Goal: Information Seeking & Learning: Learn about a topic

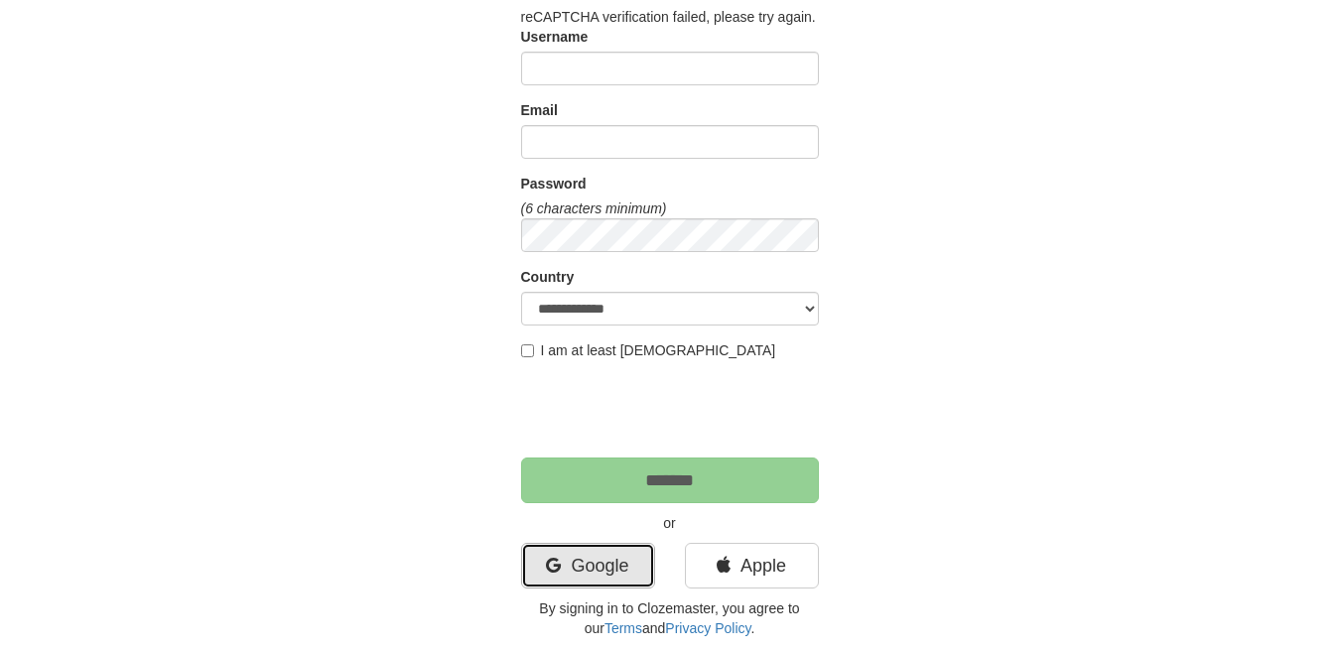
drag, startPoint x: 585, startPoint y: 569, endPoint x: 566, endPoint y: 566, distance: 19.1
click at [585, 571] on link "Google" at bounding box center [588, 566] width 134 height 46
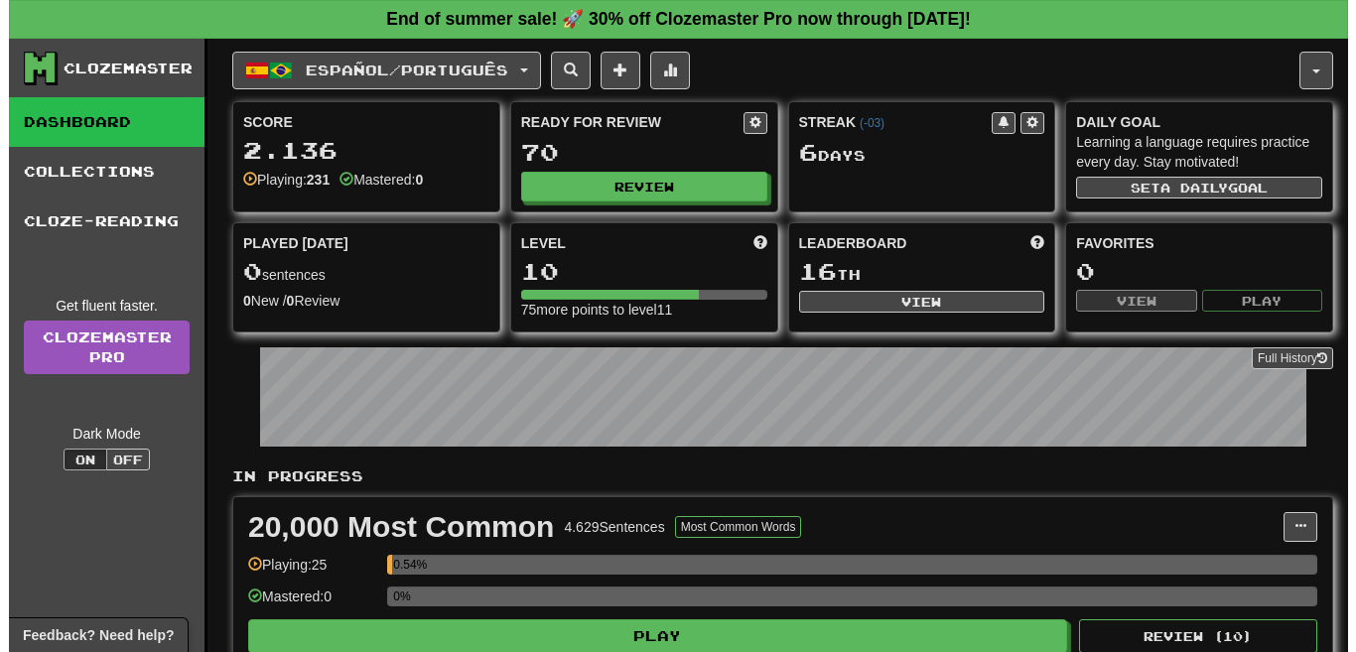
scroll to position [602, 0]
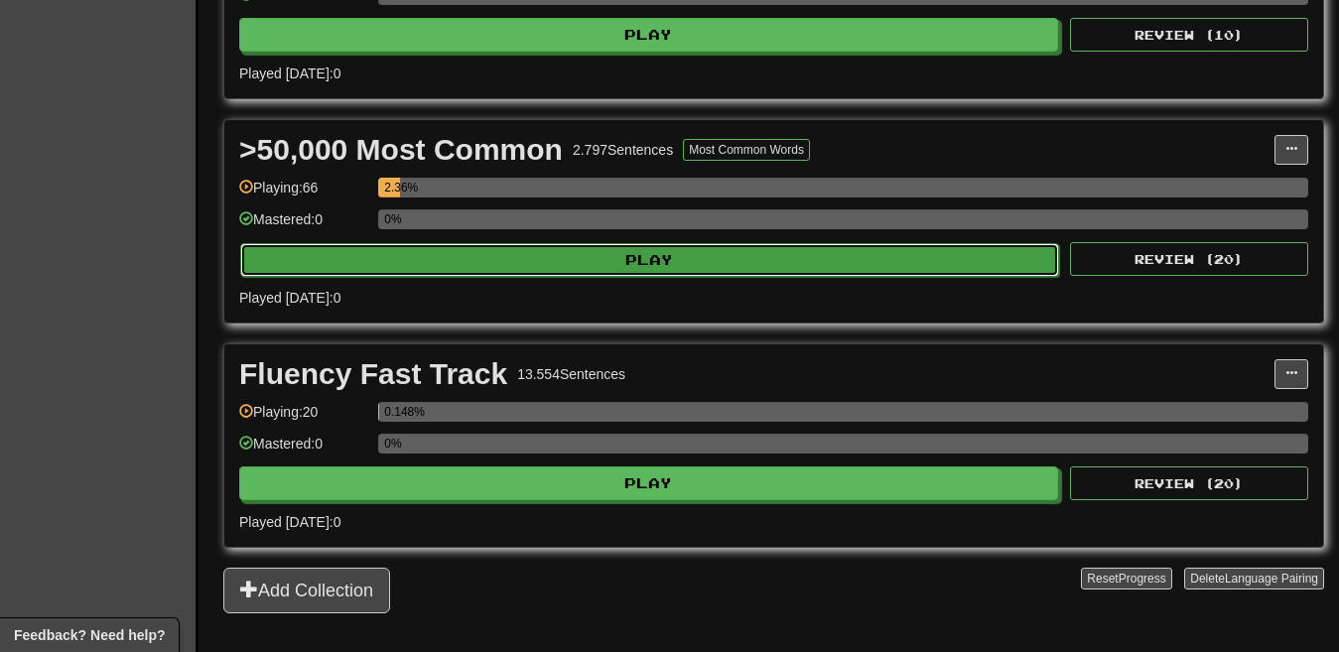
click at [826, 250] on button "Play" at bounding box center [649, 260] width 819 height 34
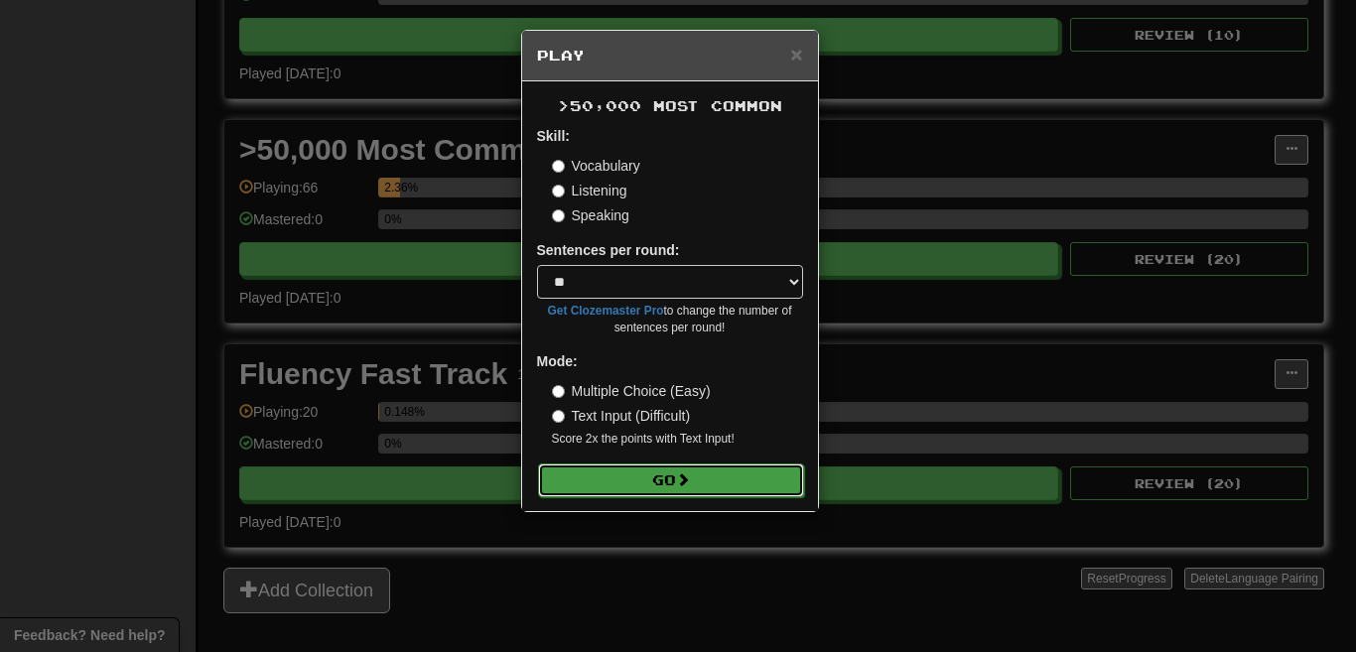
click at [674, 472] on button "Go" at bounding box center [671, 481] width 266 height 34
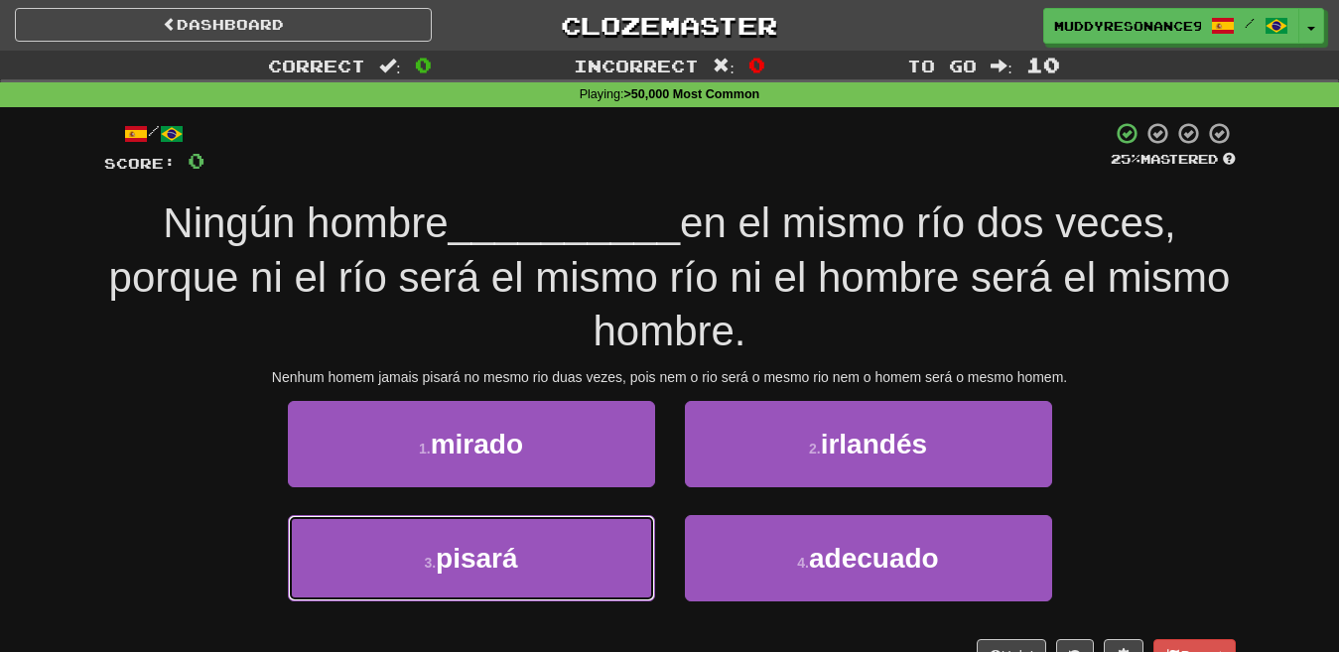
click at [583, 562] on button "3 . pisará" at bounding box center [471, 558] width 367 height 86
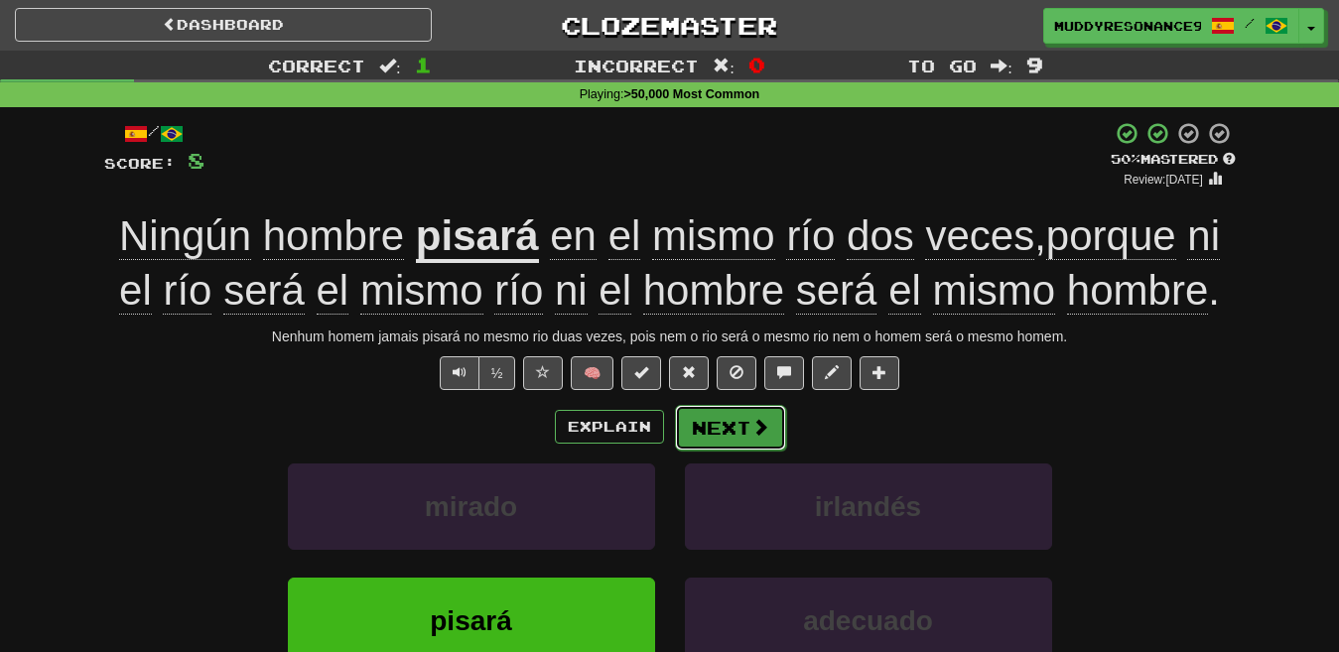
click at [718, 418] on button "Next" at bounding box center [730, 428] width 111 height 46
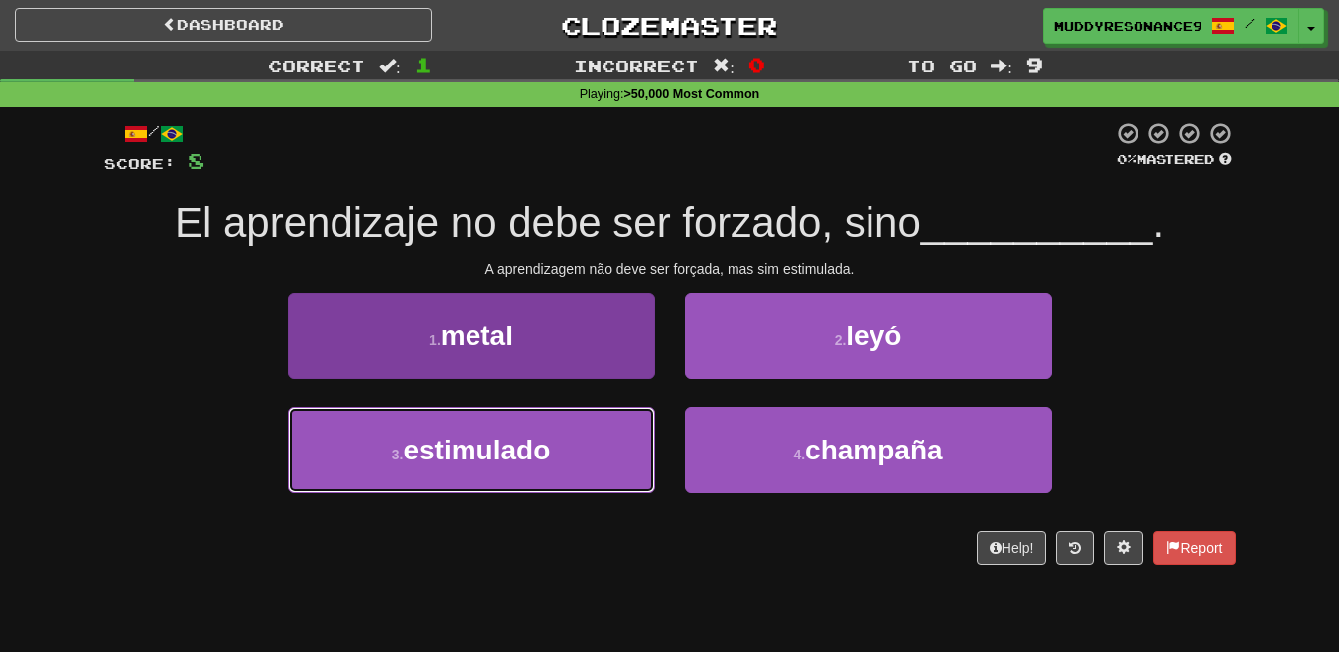
click at [595, 457] on button "3 . estimulado" at bounding box center [471, 450] width 367 height 86
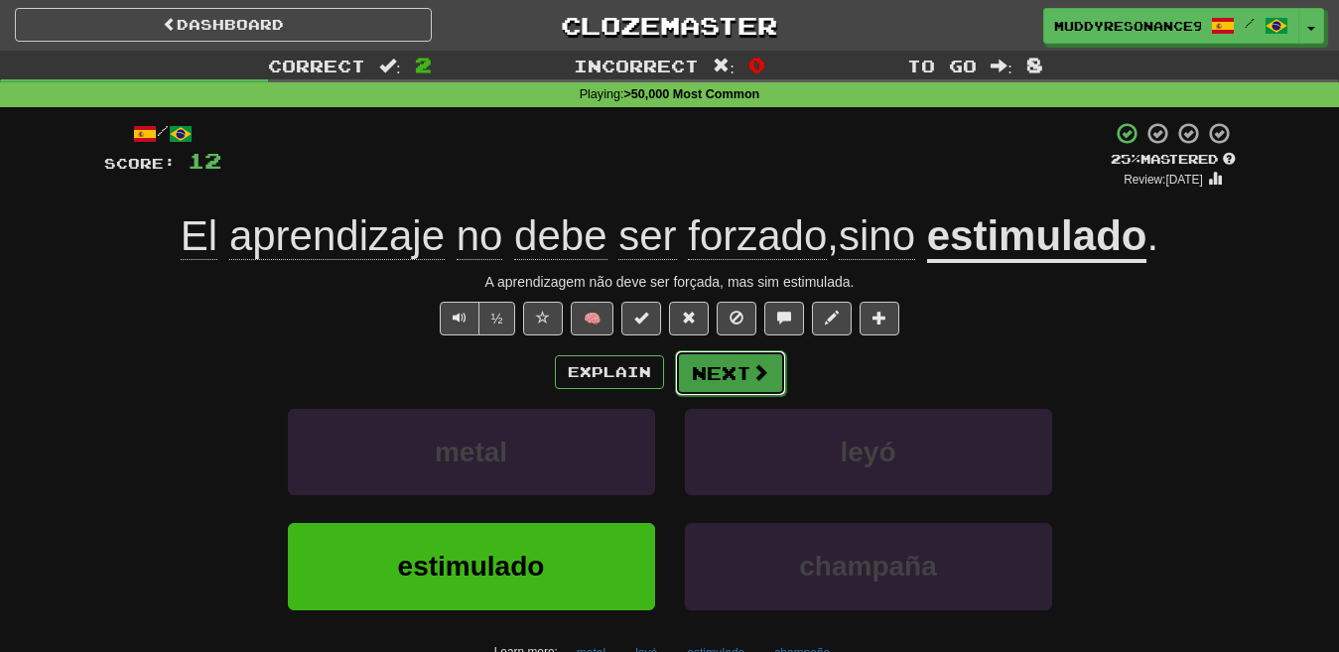
click at [735, 375] on button "Next" at bounding box center [730, 373] width 111 height 46
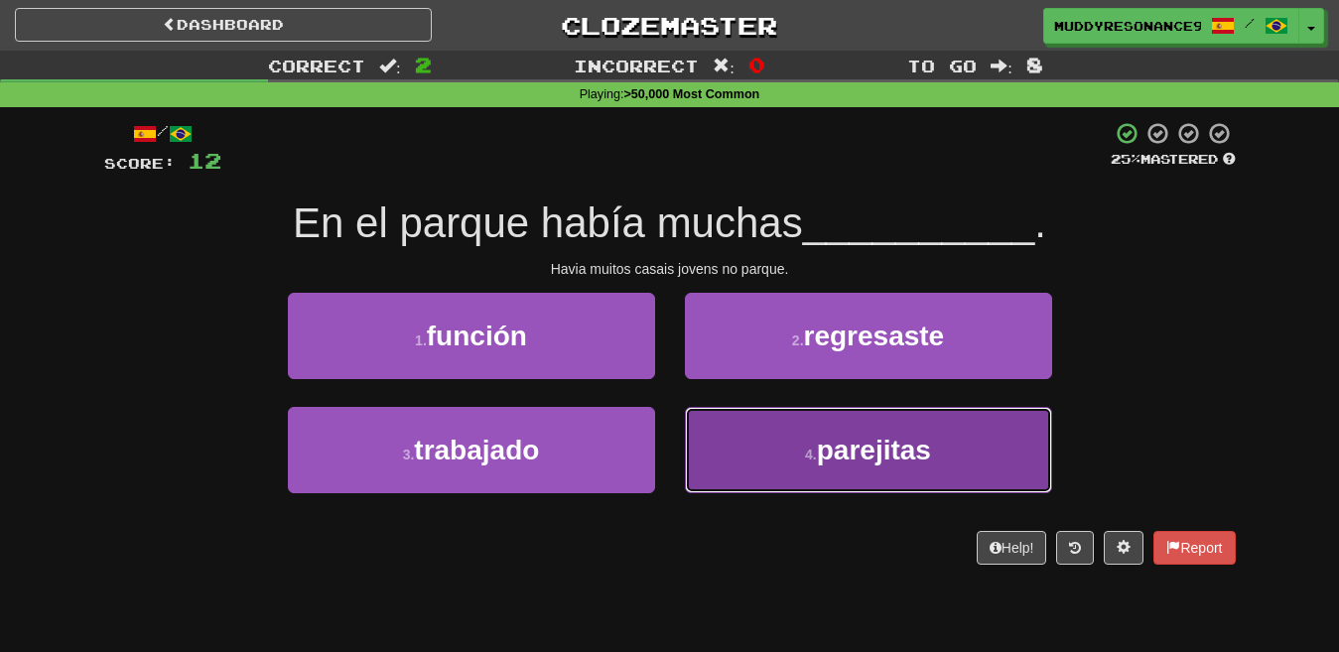
click at [821, 460] on span "parejitas" at bounding box center [874, 450] width 114 height 31
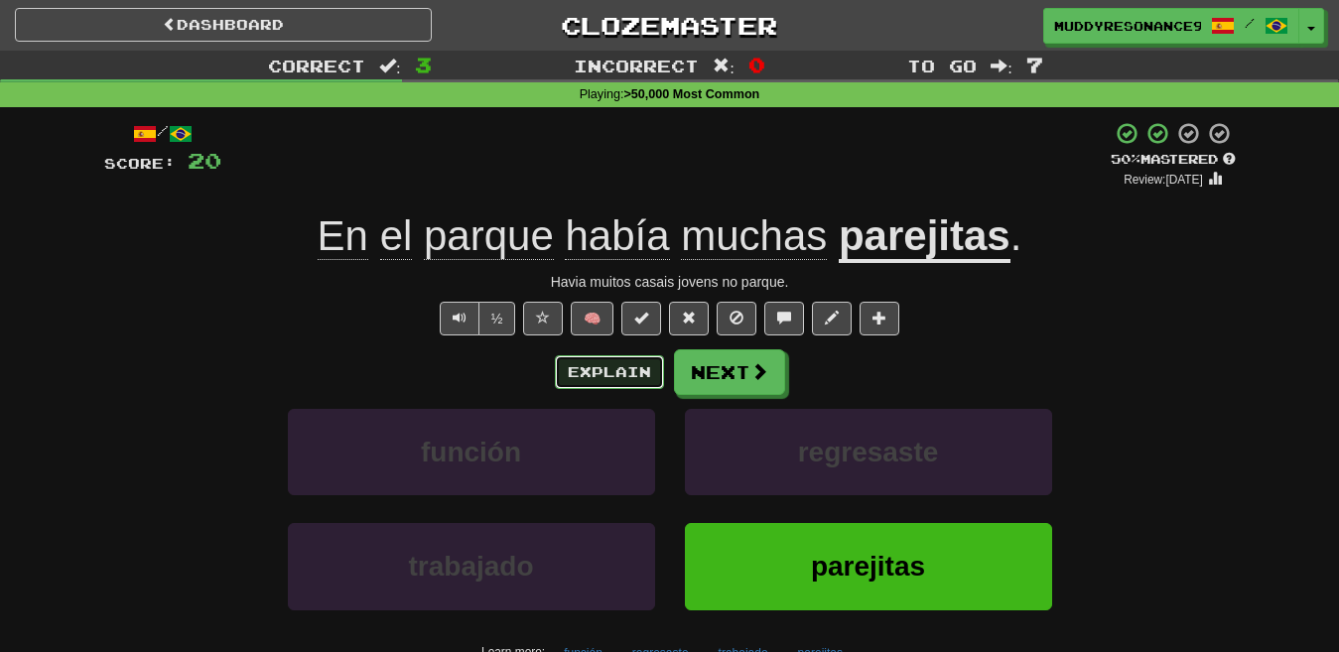
click at [648, 376] on button "Explain" at bounding box center [609, 372] width 109 height 34
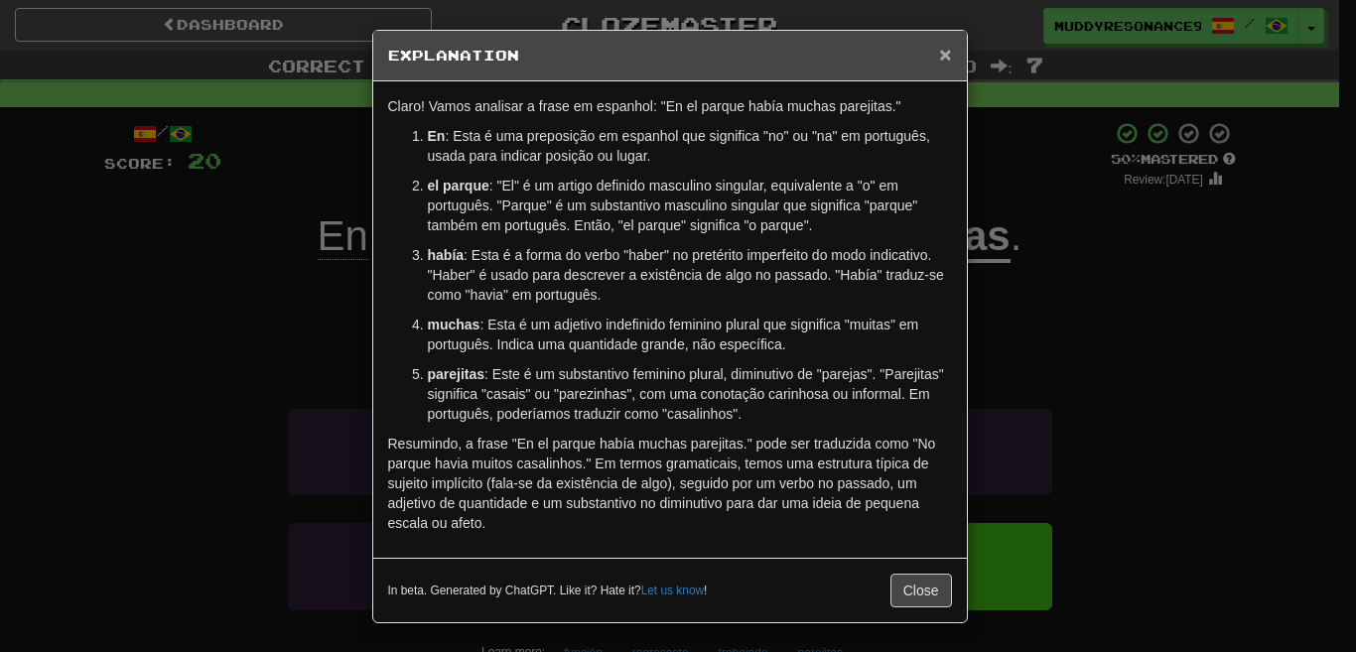
click at [941, 56] on span "×" at bounding box center [945, 54] width 12 height 23
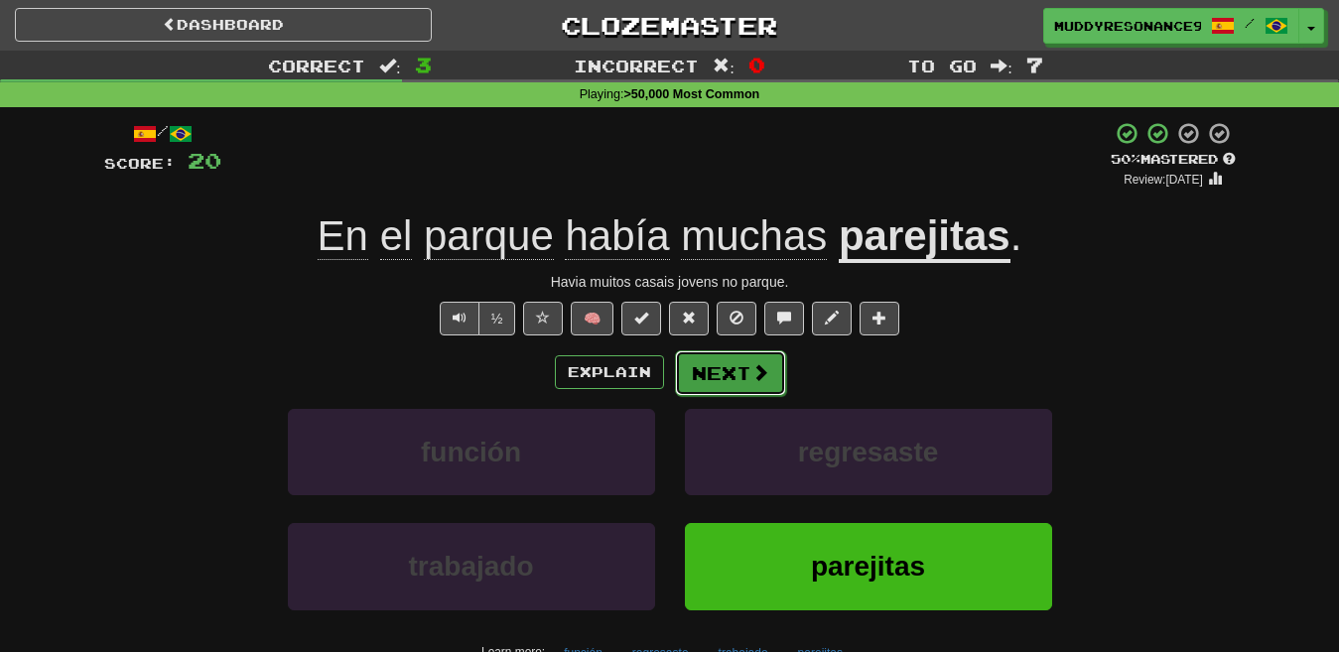
click at [710, 358] on button "Next" at bounding box center [730, 373] width 111 height 46
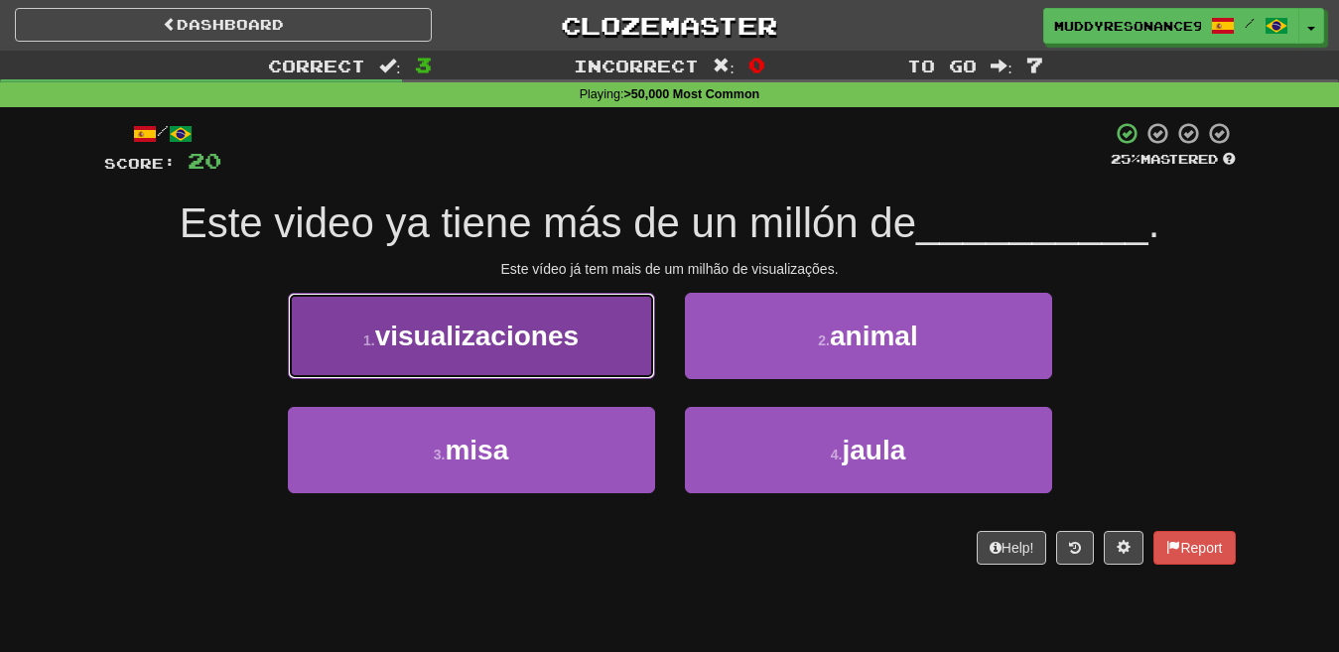
click at [442, 345] on span "visualizaciones" at bounding box center [477, 336] width 204 height 31
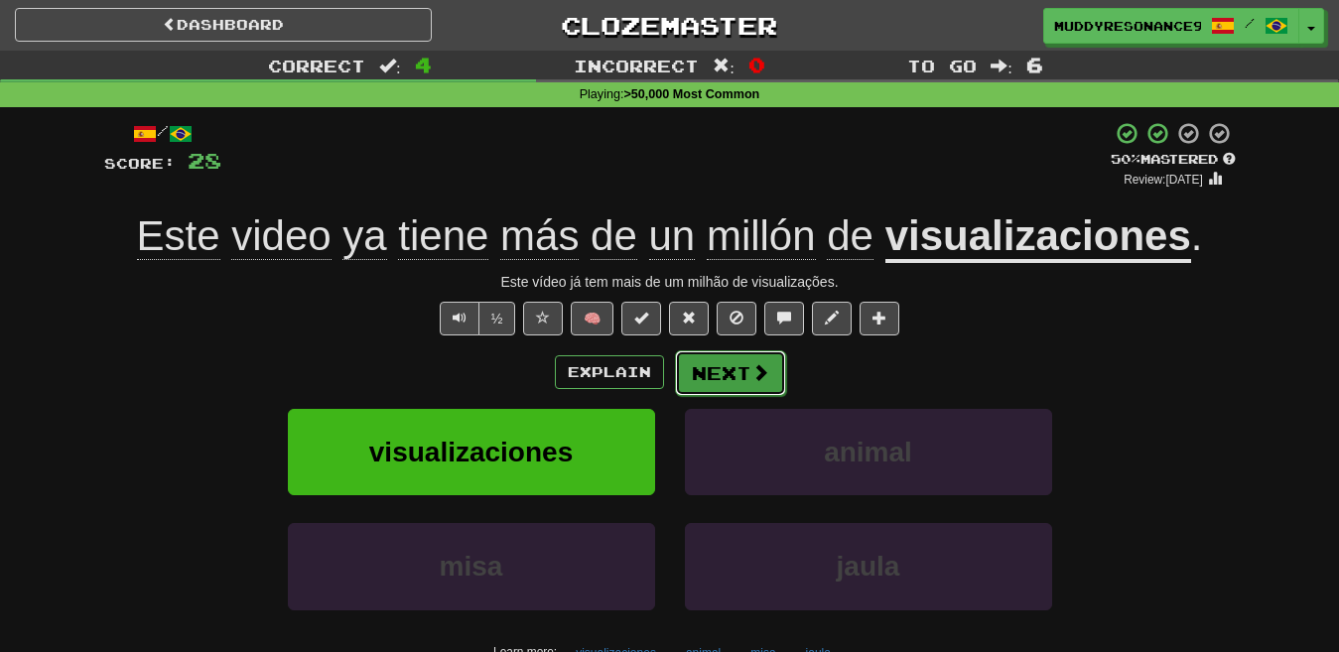
click at [715, 367] on button "Next" at bounding box center [730, 373] width 111 height 46
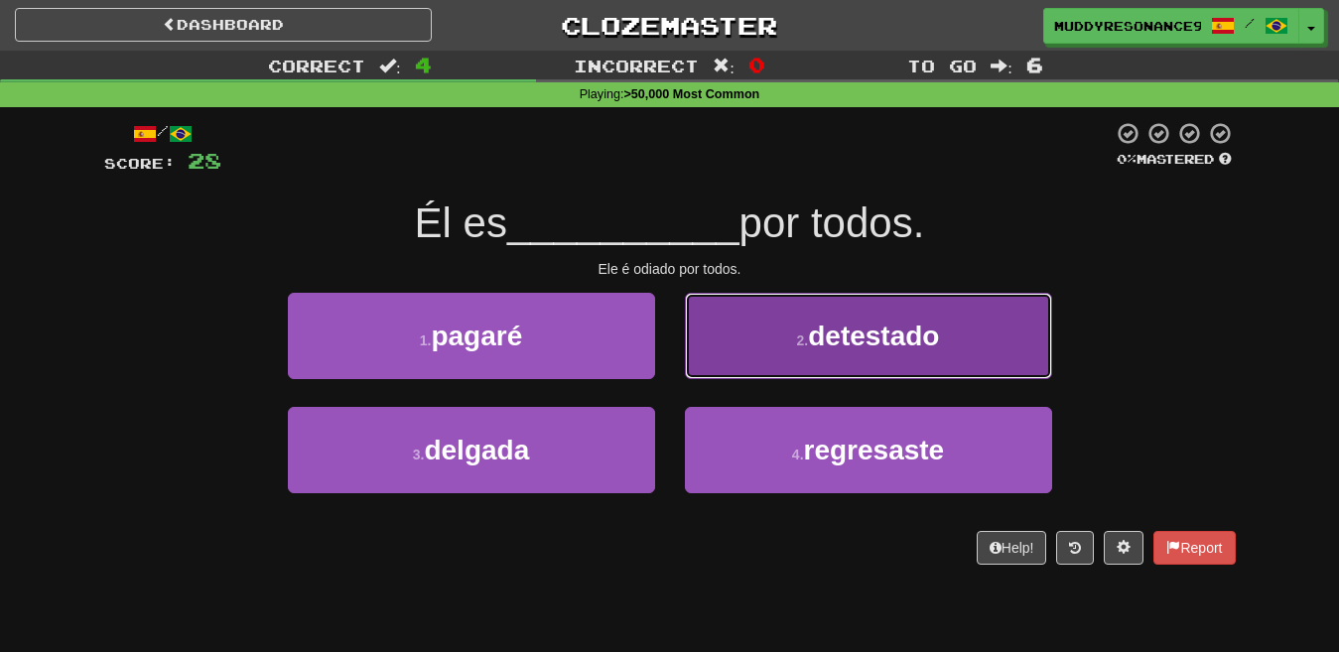
click at [765, 318] on button "2 . detestado" at bounding box center [868, 336] width 367 height 86
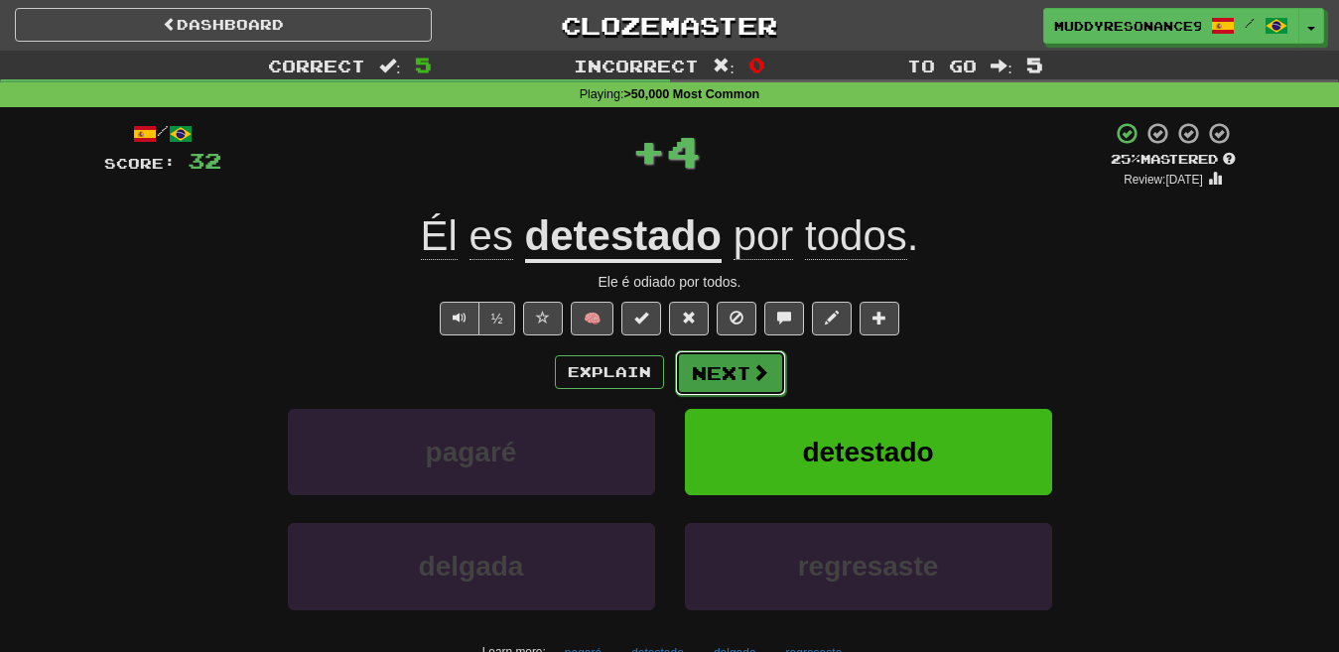
click at [741, 381] on button "Next" at bounding box center [730, 373] width 111 height 46
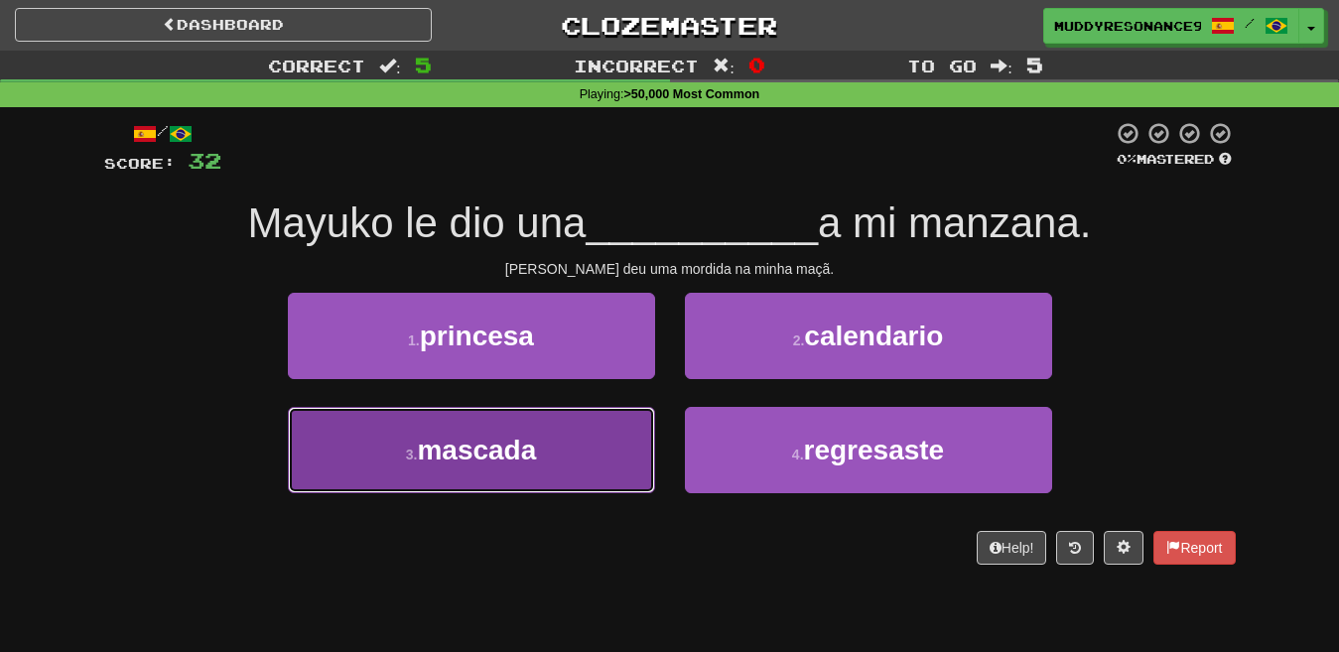
click at [603, 428] on button "3 . mascada" at bounding box center [471, 450] width 367 height 86
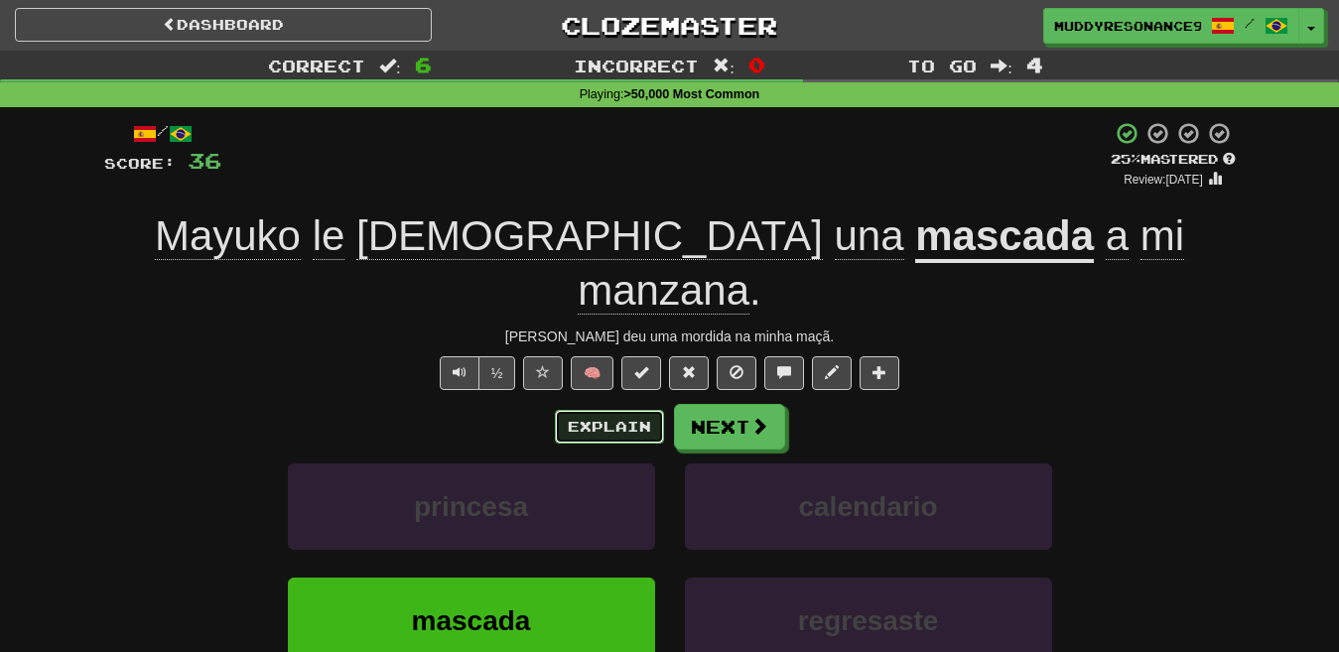
click at [628, 410] on button "Explain" at bounding box center [609, 427] width 109 height 34
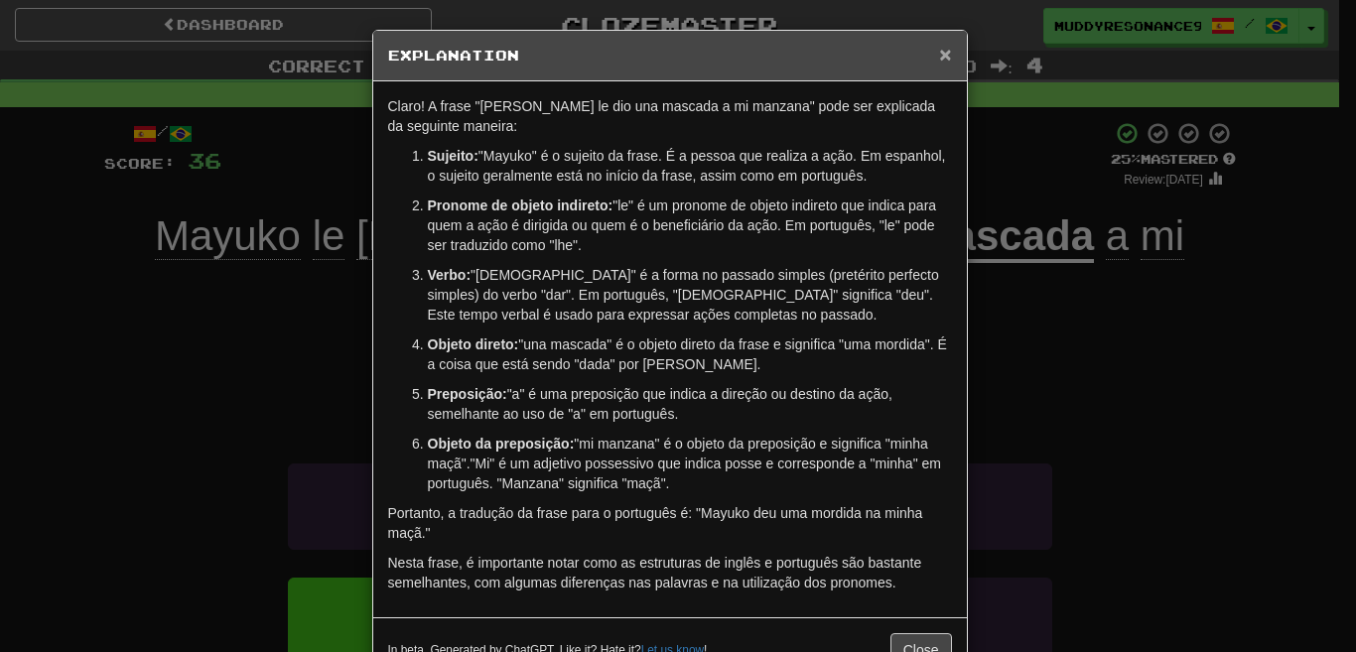
click at [939, 54] on span "×" at bounding box center [945, 54] width 12 height 23
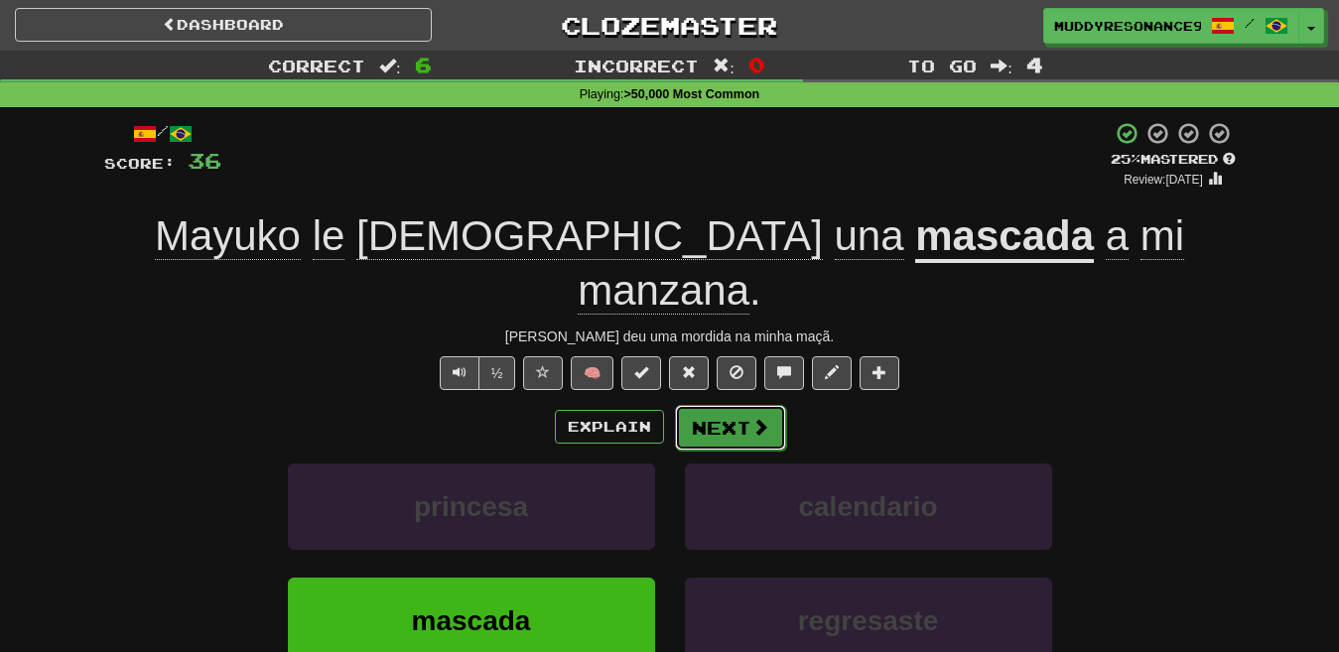
click at [743, 405] on button "Next" at bounding box center [730, 428] width 111 height 46
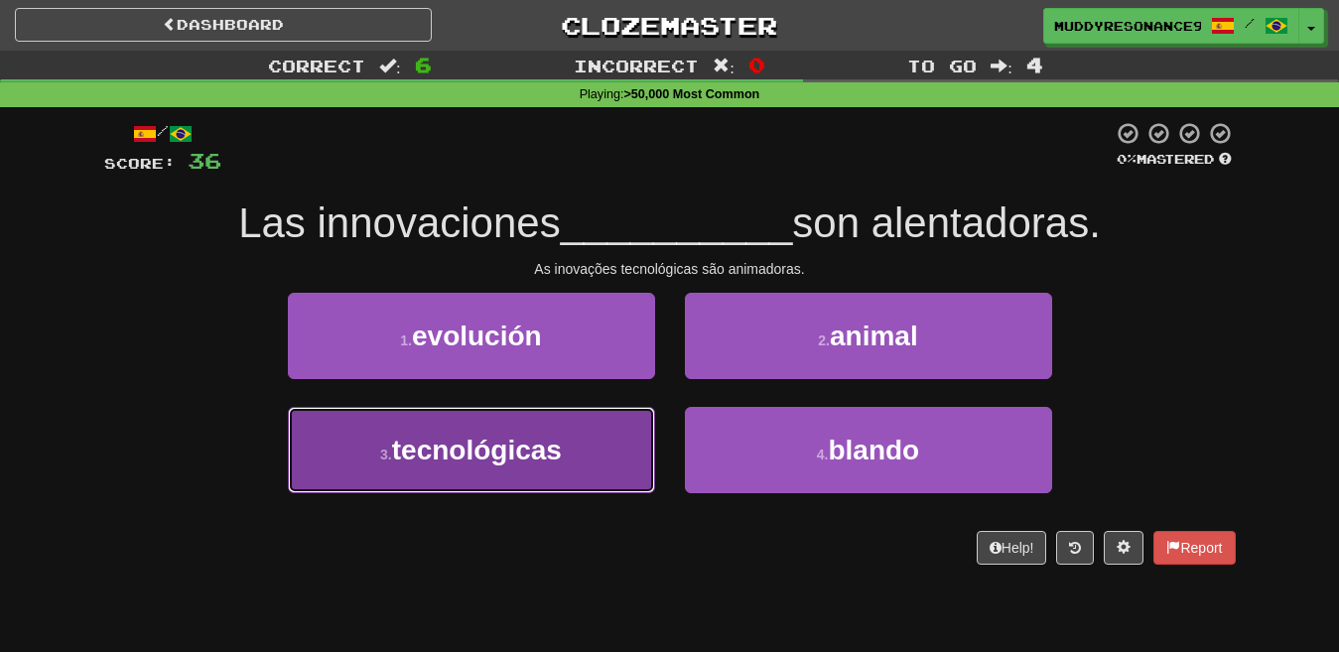
click at [553, 448] on span "tecnológicas" at bounding box center [477, 450] width 170 height 31
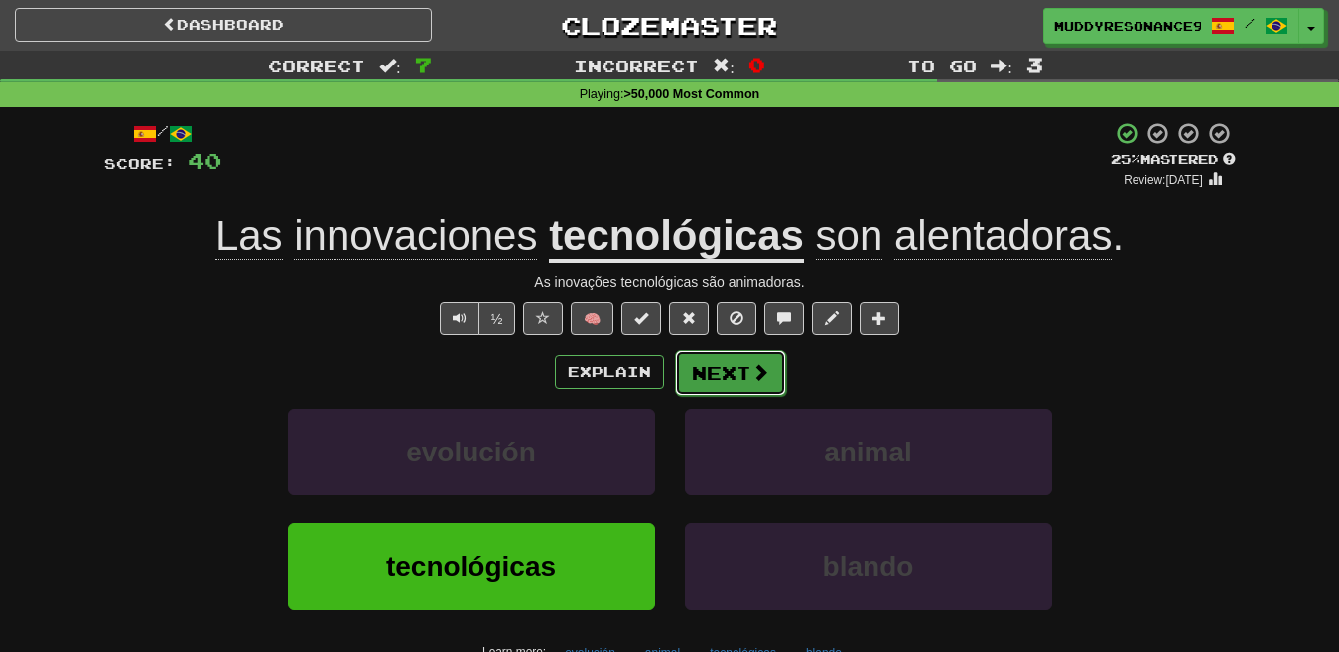
click at [729, 362] on button "Next" at bounding box center [730, 373] width 111 height 46
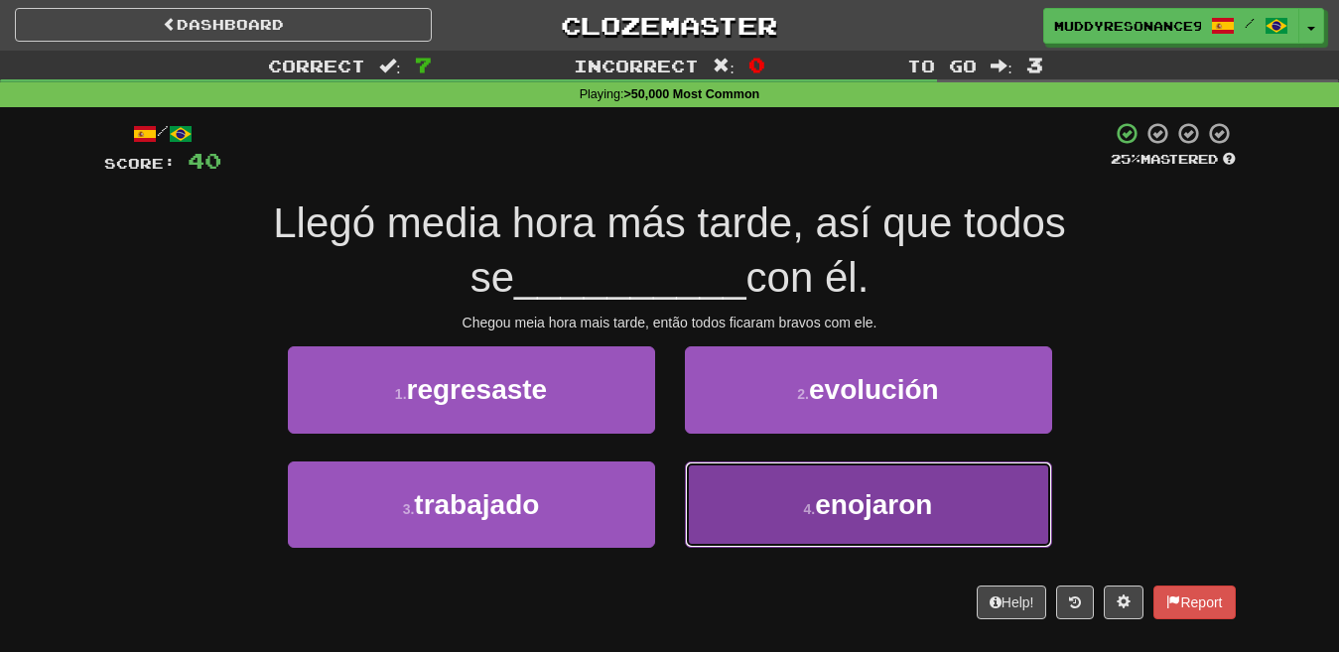
click at [894, 487] on button "4 . enojaron" at bounding box center [868, 505] width 367 height 86
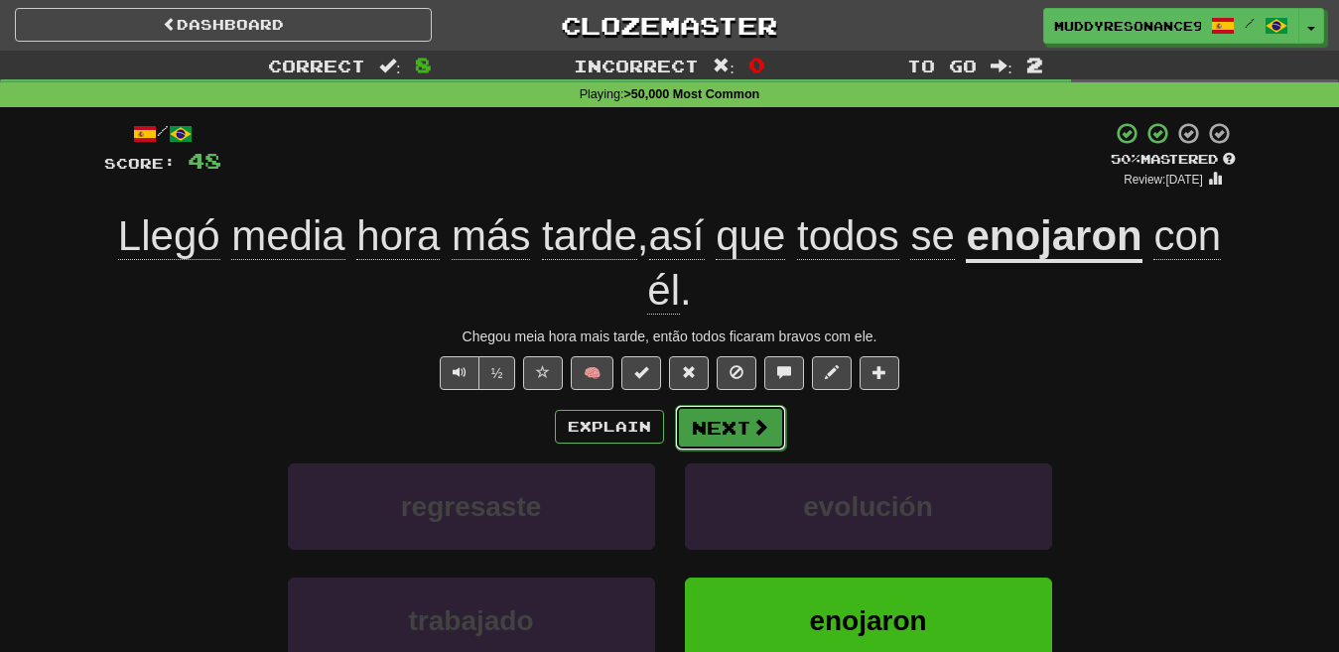
click at [752, 418] on span at bounding box center [761, 427] width 18 height 18
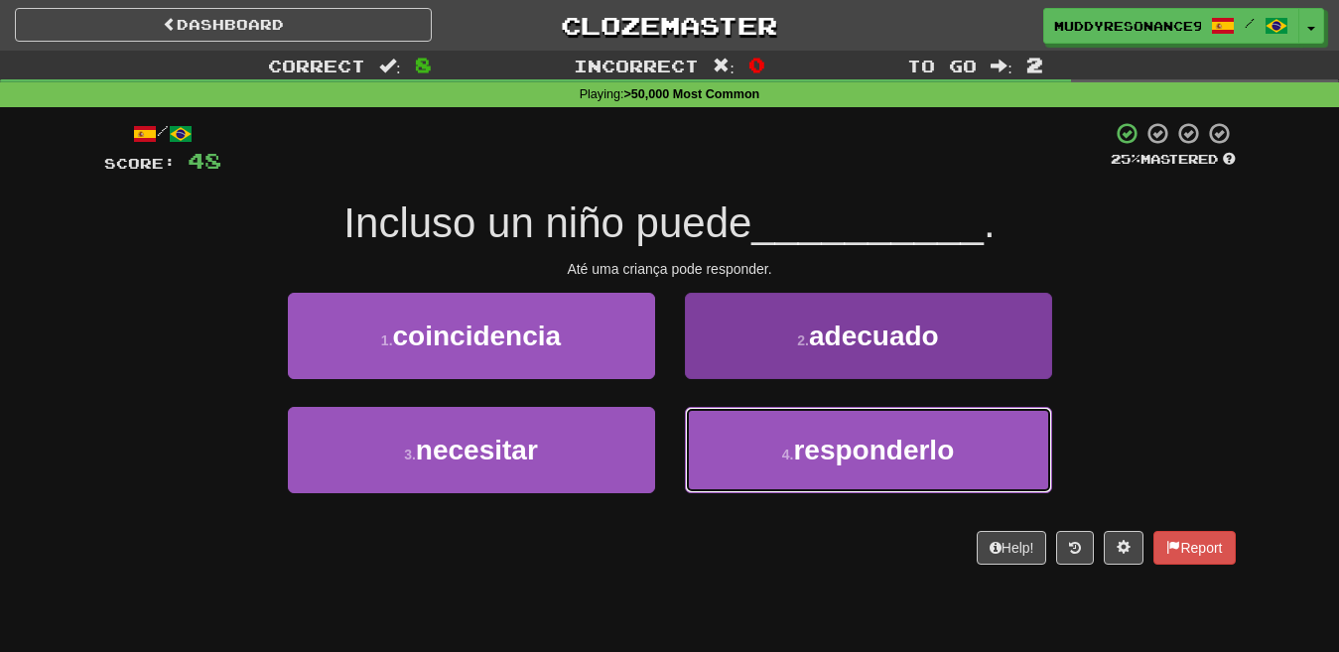
click at [841, 456] on span "responderlo" at bounding box center [873, 450] width 161 height 31
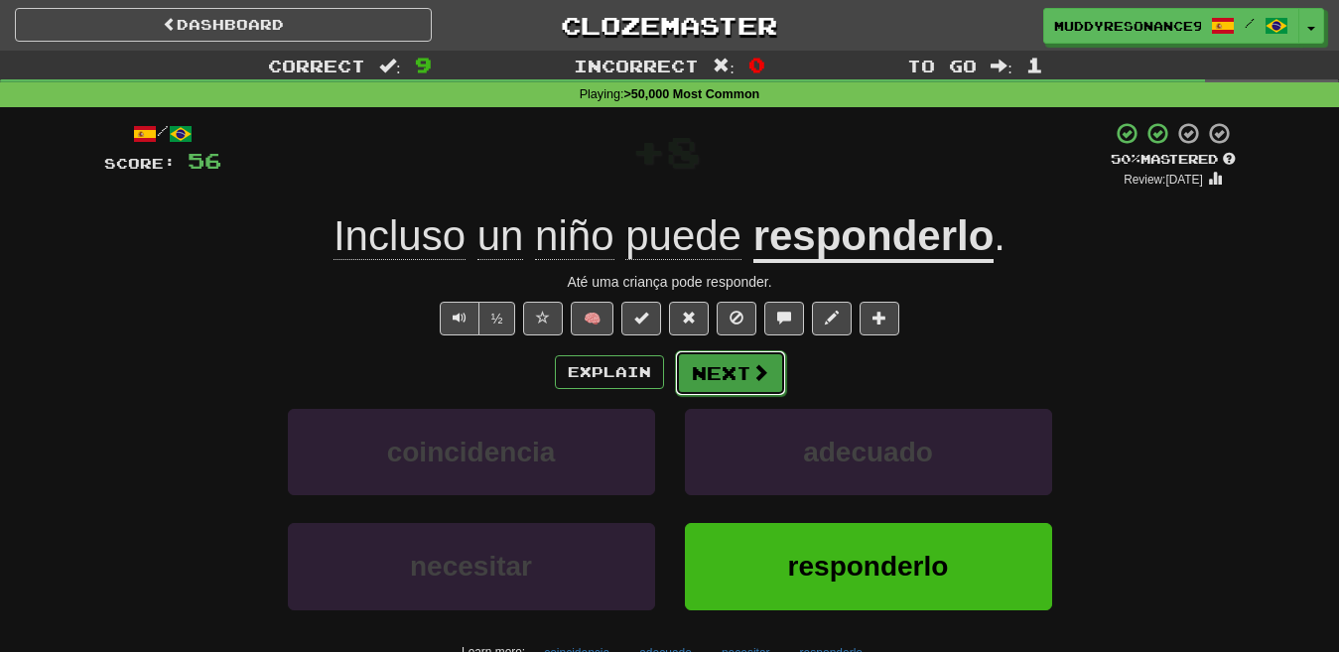
click at [748, 364] on button "Next" at bounding box center [730, 373] width 111 height 46
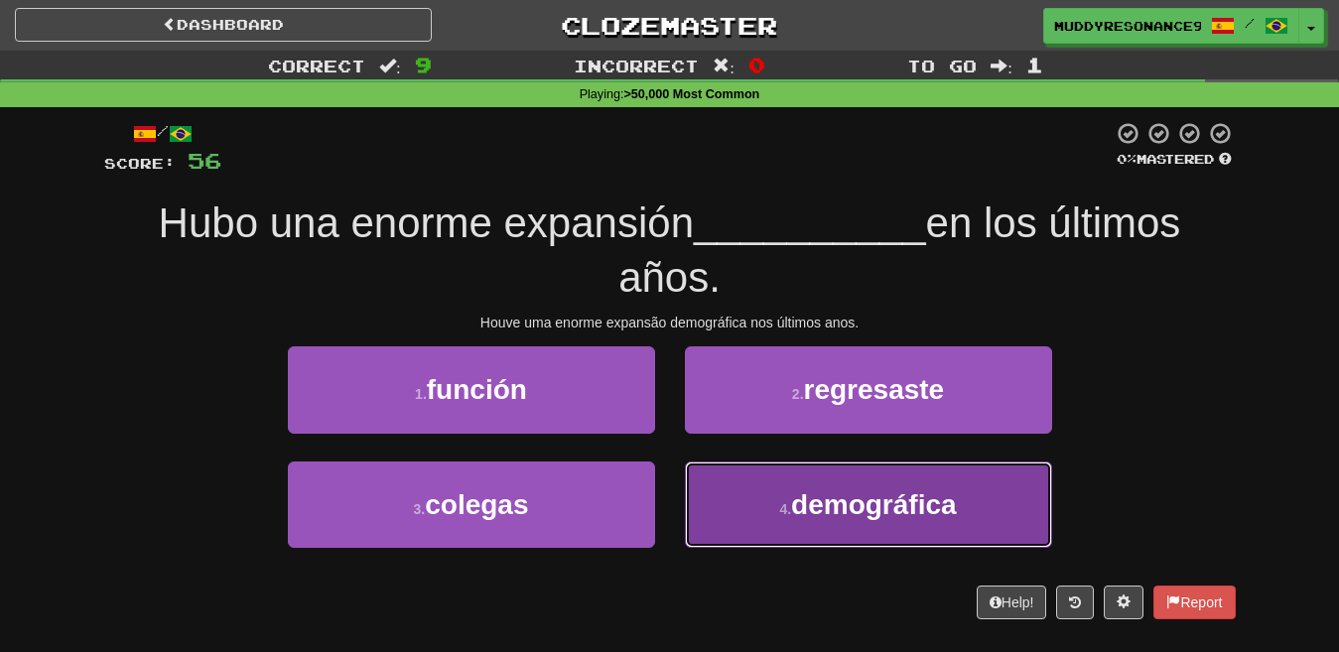
click at [843, 519] on span "demográfica" at bounding box center [874, 504] width 166 height 31
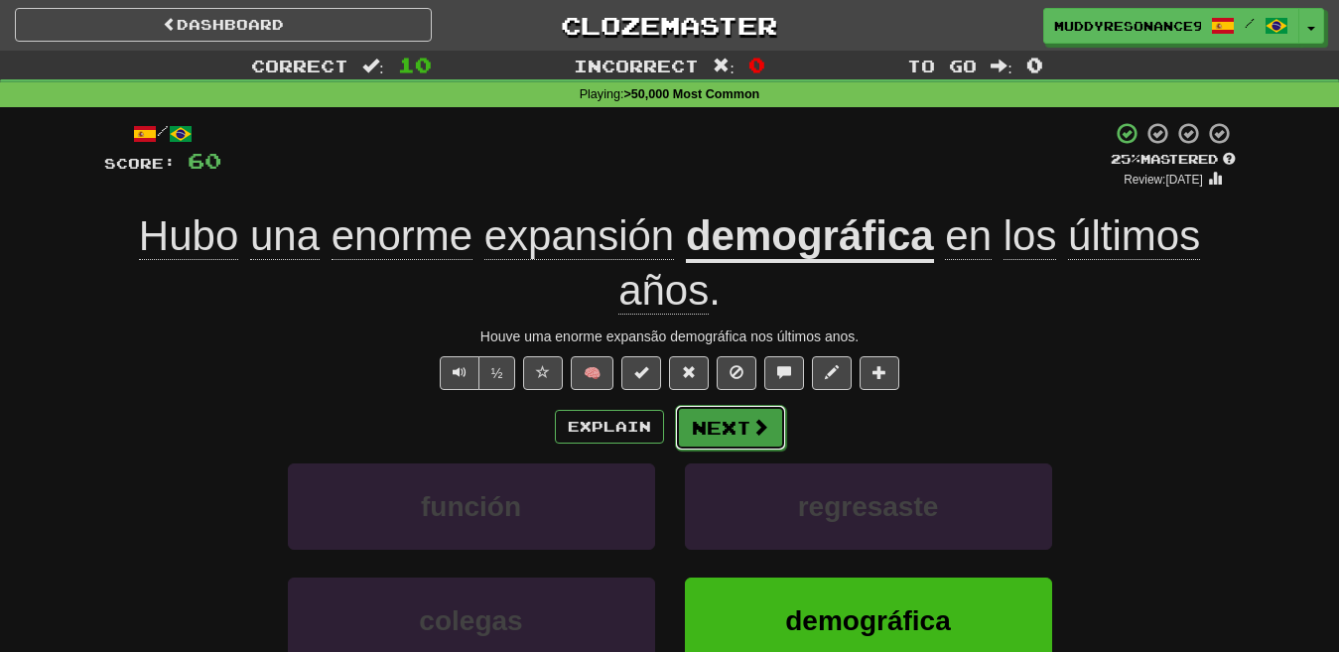
click at [745, 417] on button "Next" at bounding box center [730, 428] width 111 height 46
